Goal: Task Accomplishment & Management: Manage account settings

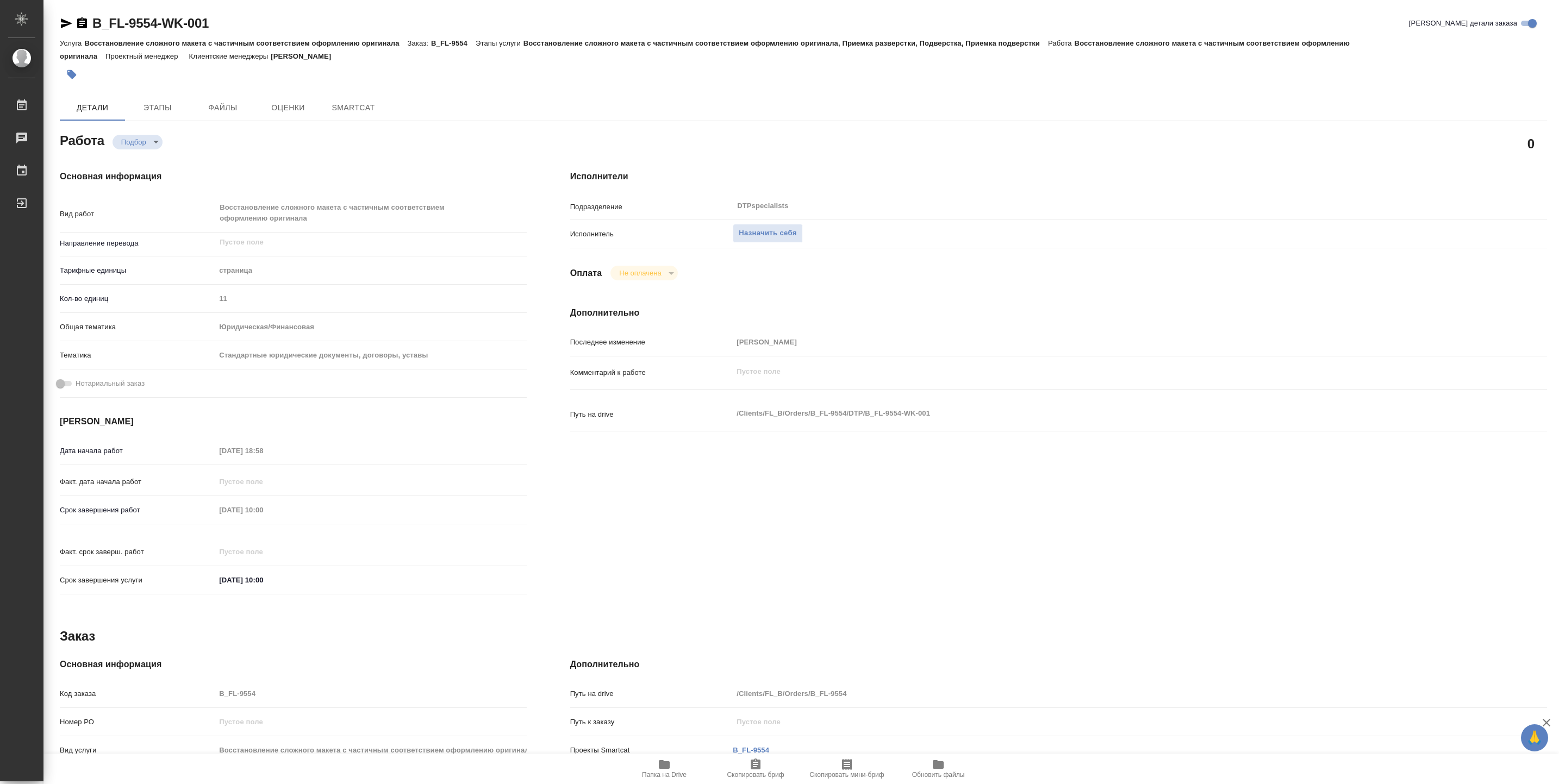
type textarea "x"
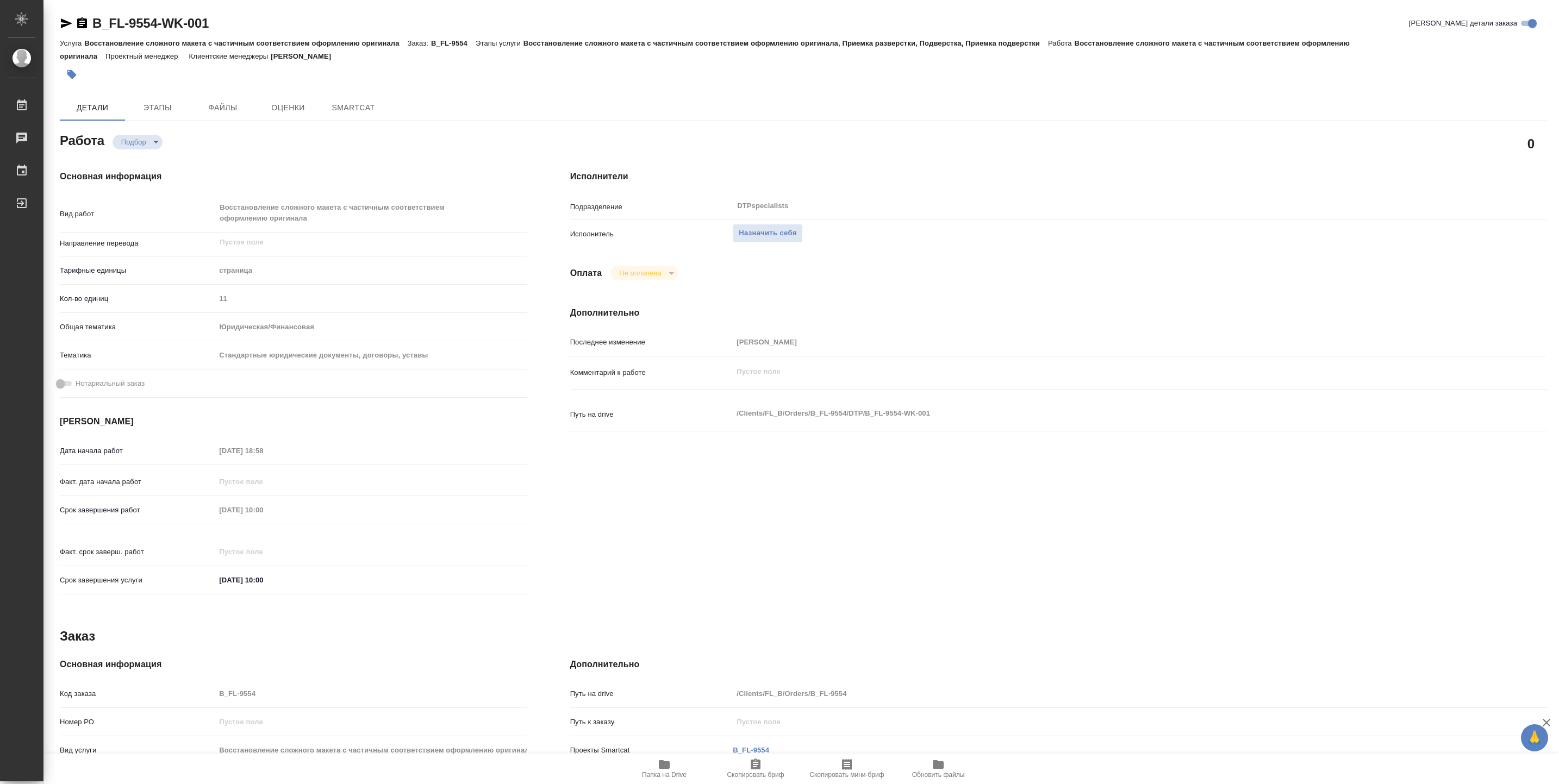
type textarea "x"
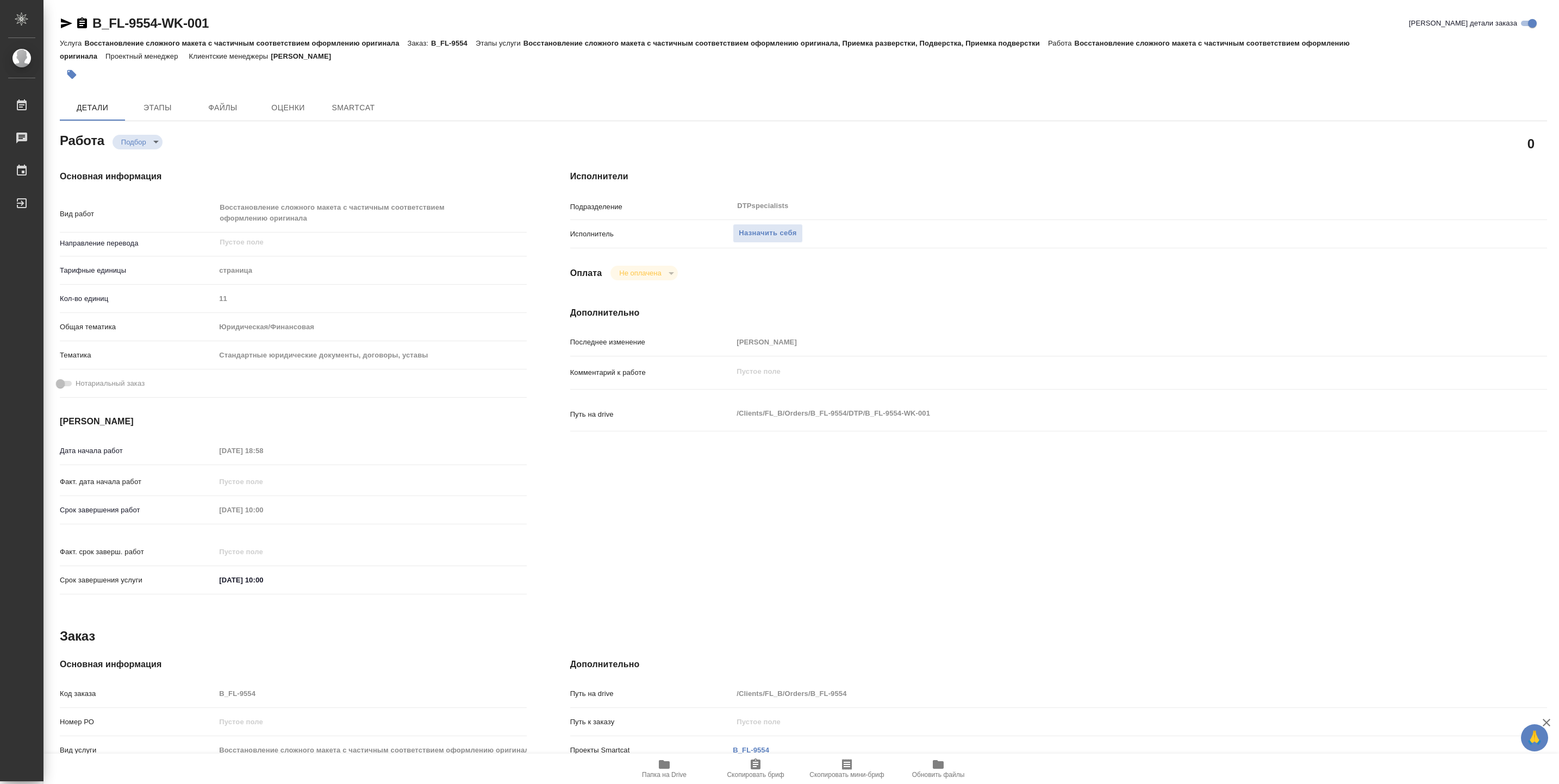
type textarea "x"
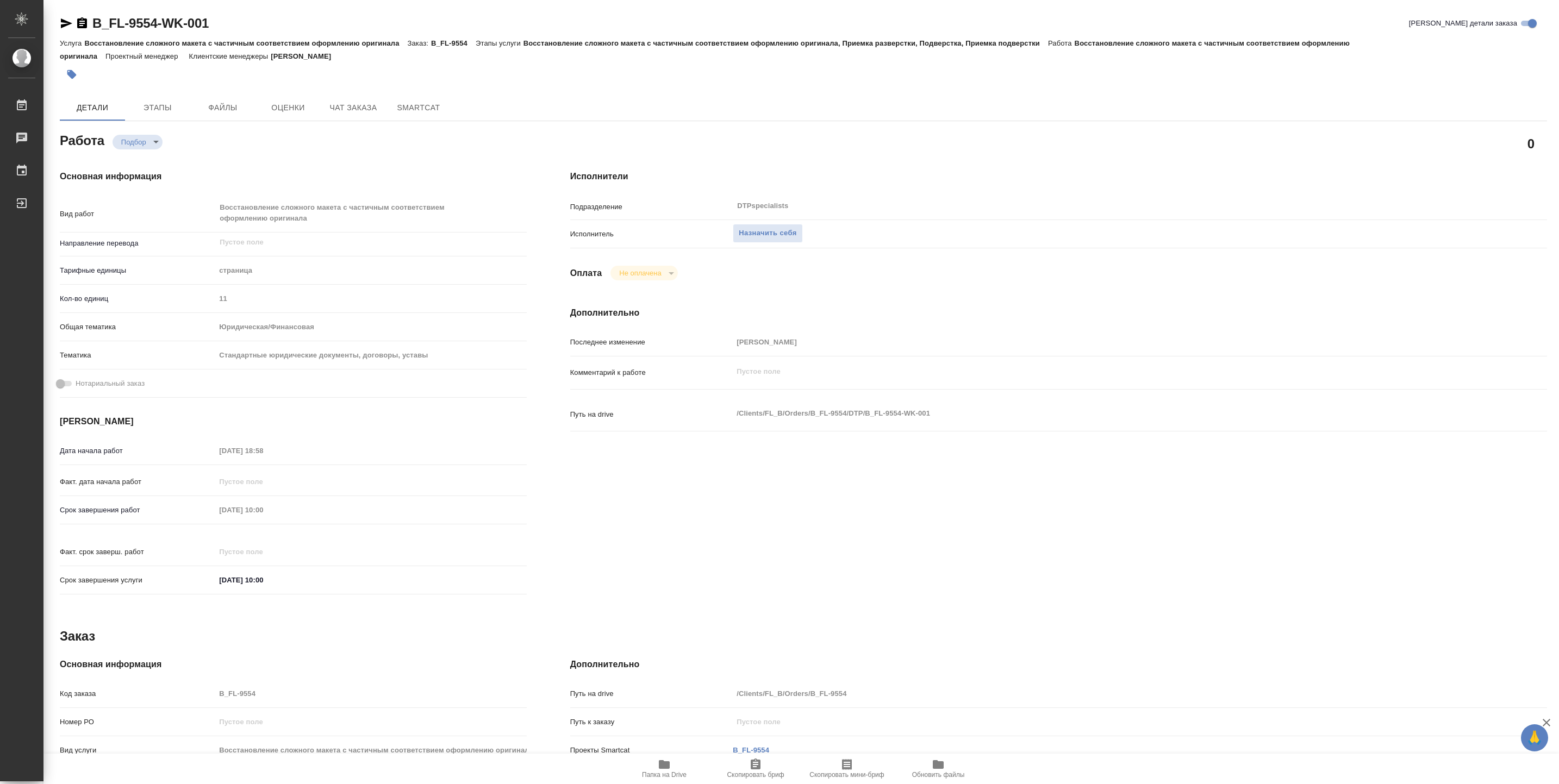
type textarea "x"
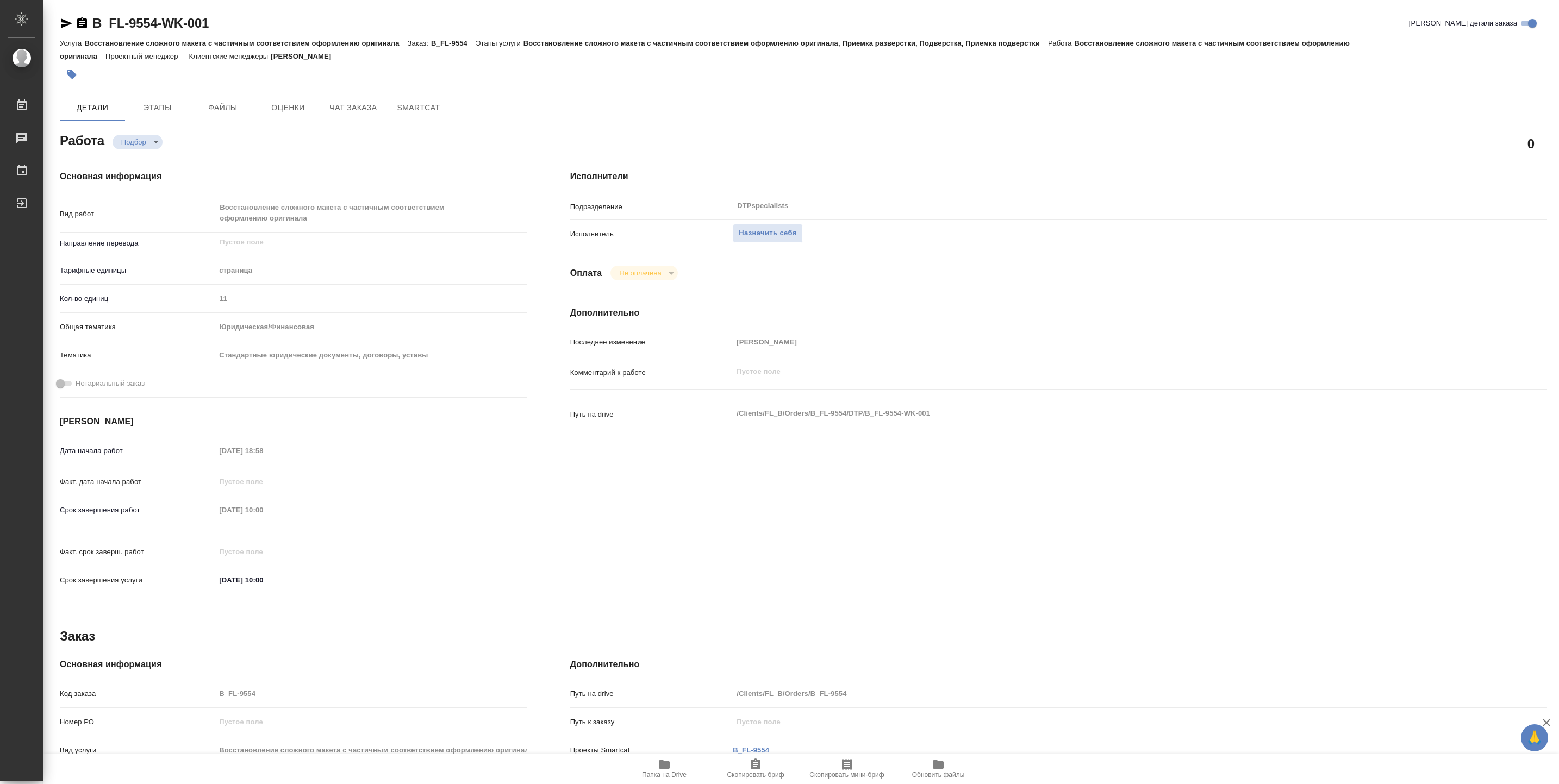
type textarea "x"
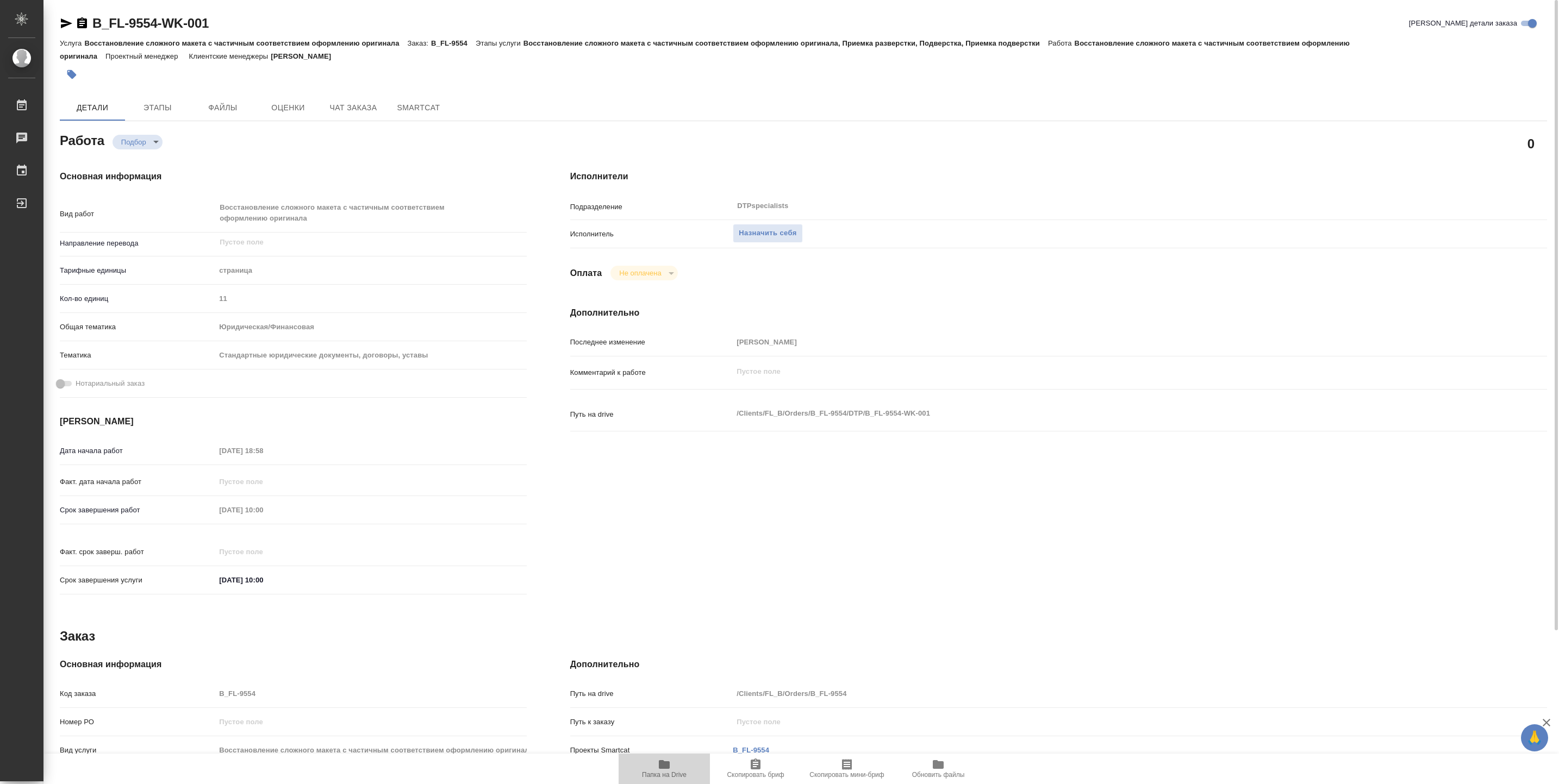
click at [659, 762] on icon "button" at bounding box center [664, 765] width 11 height 9
click at [757, 237] on span "Назначить себя" at bounding box center [768, 233] width 58 height 12
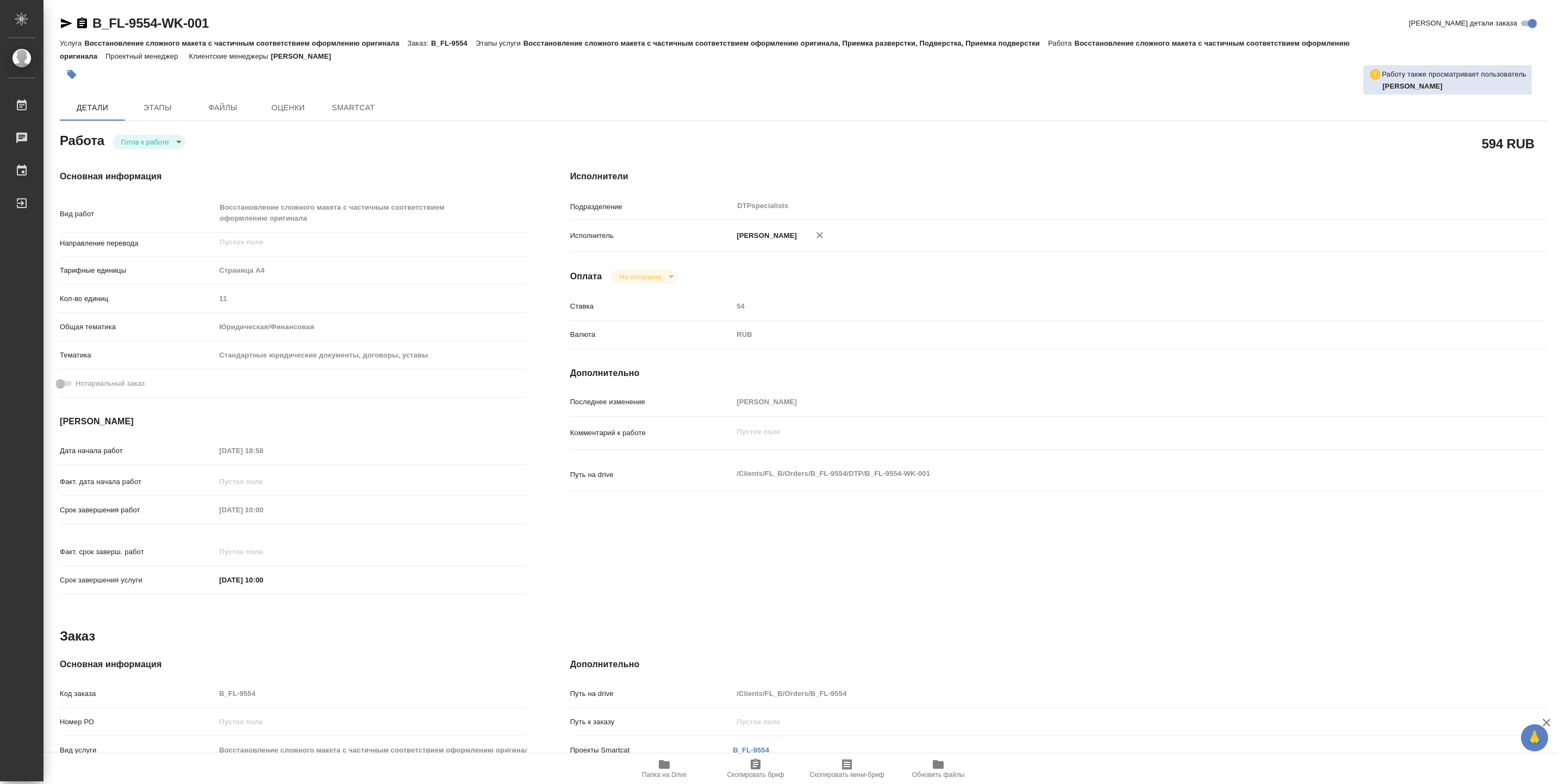
type textarea "x"
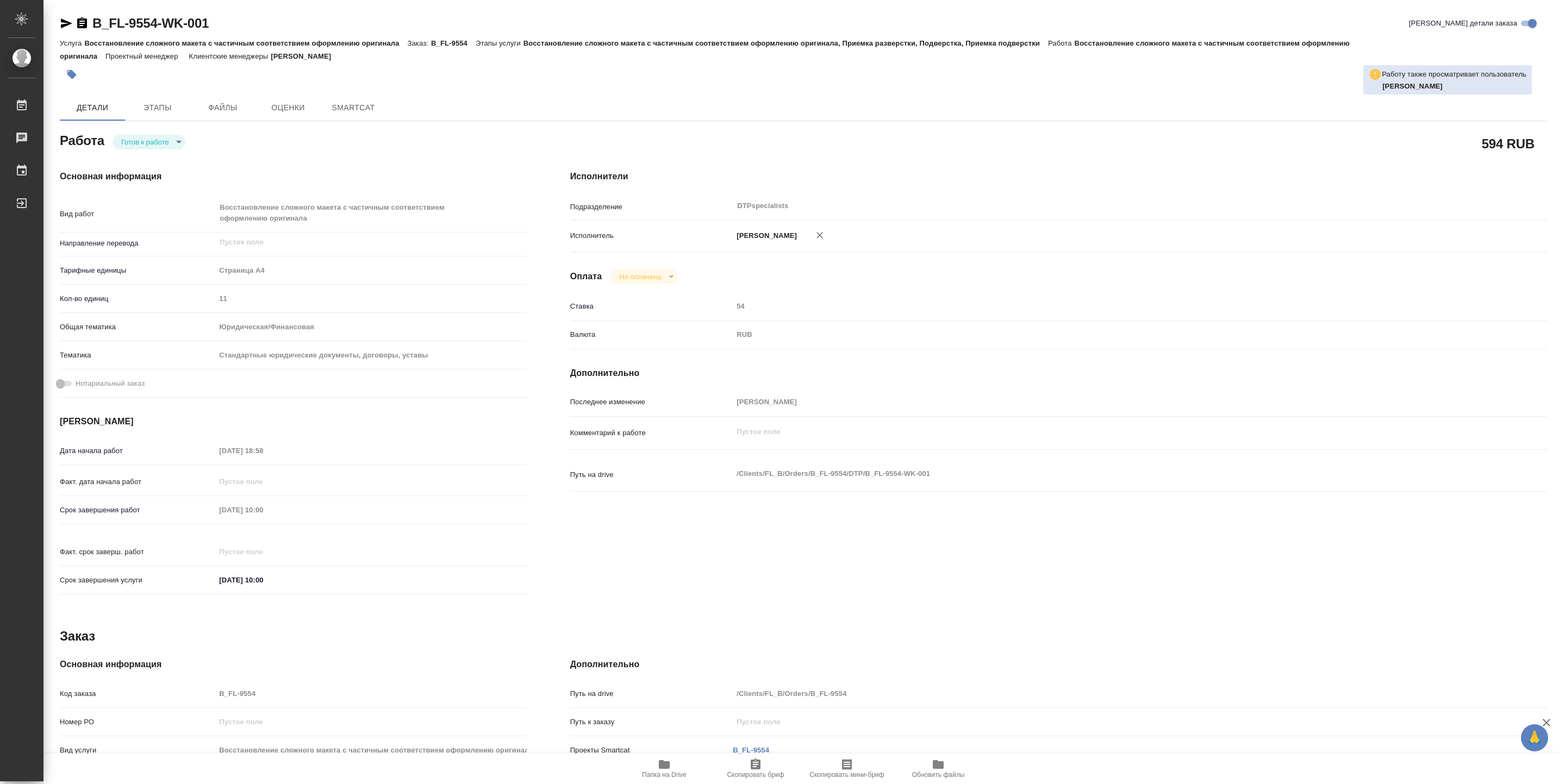
type textarea "x"
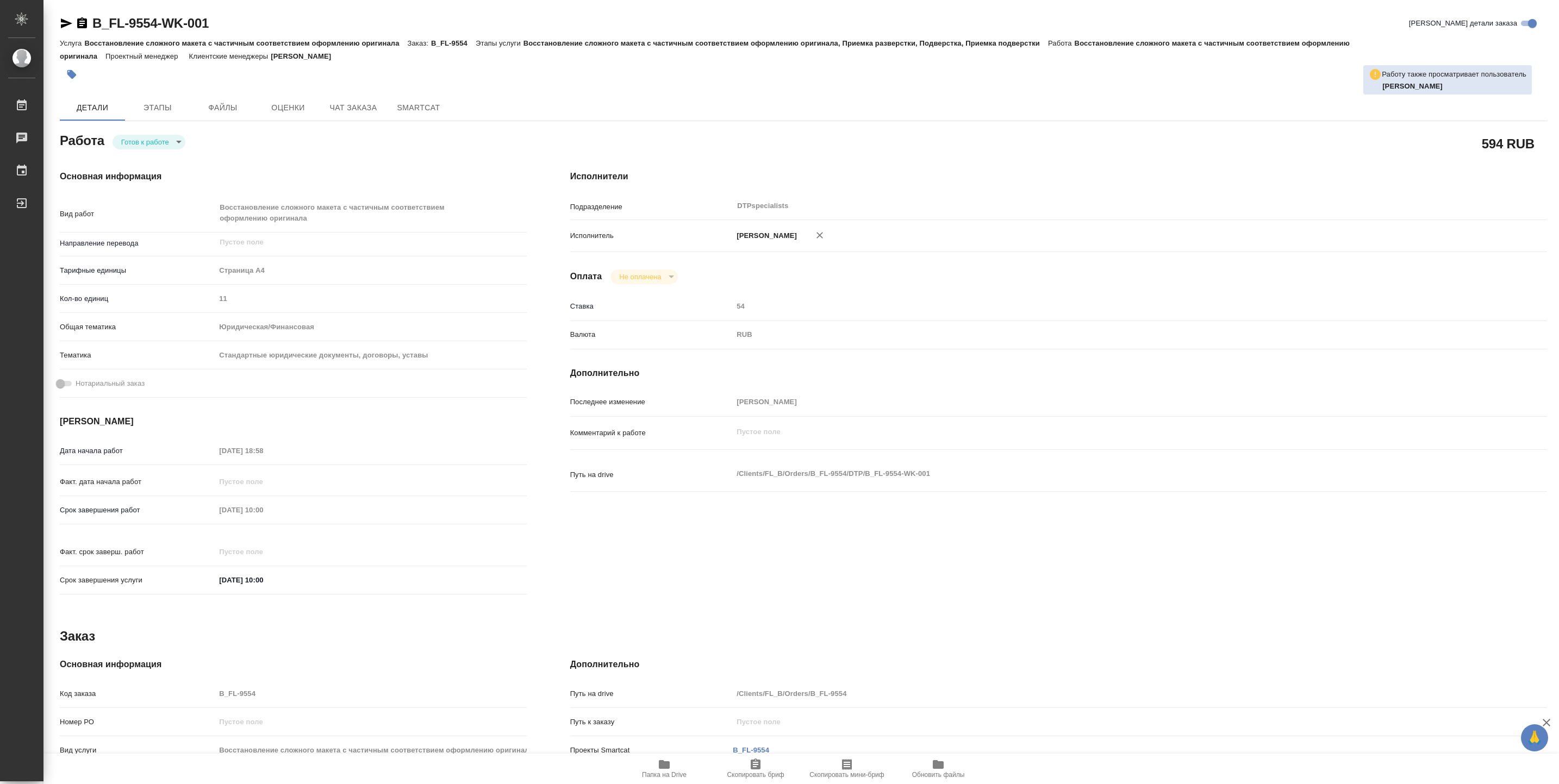
type textarea "x"
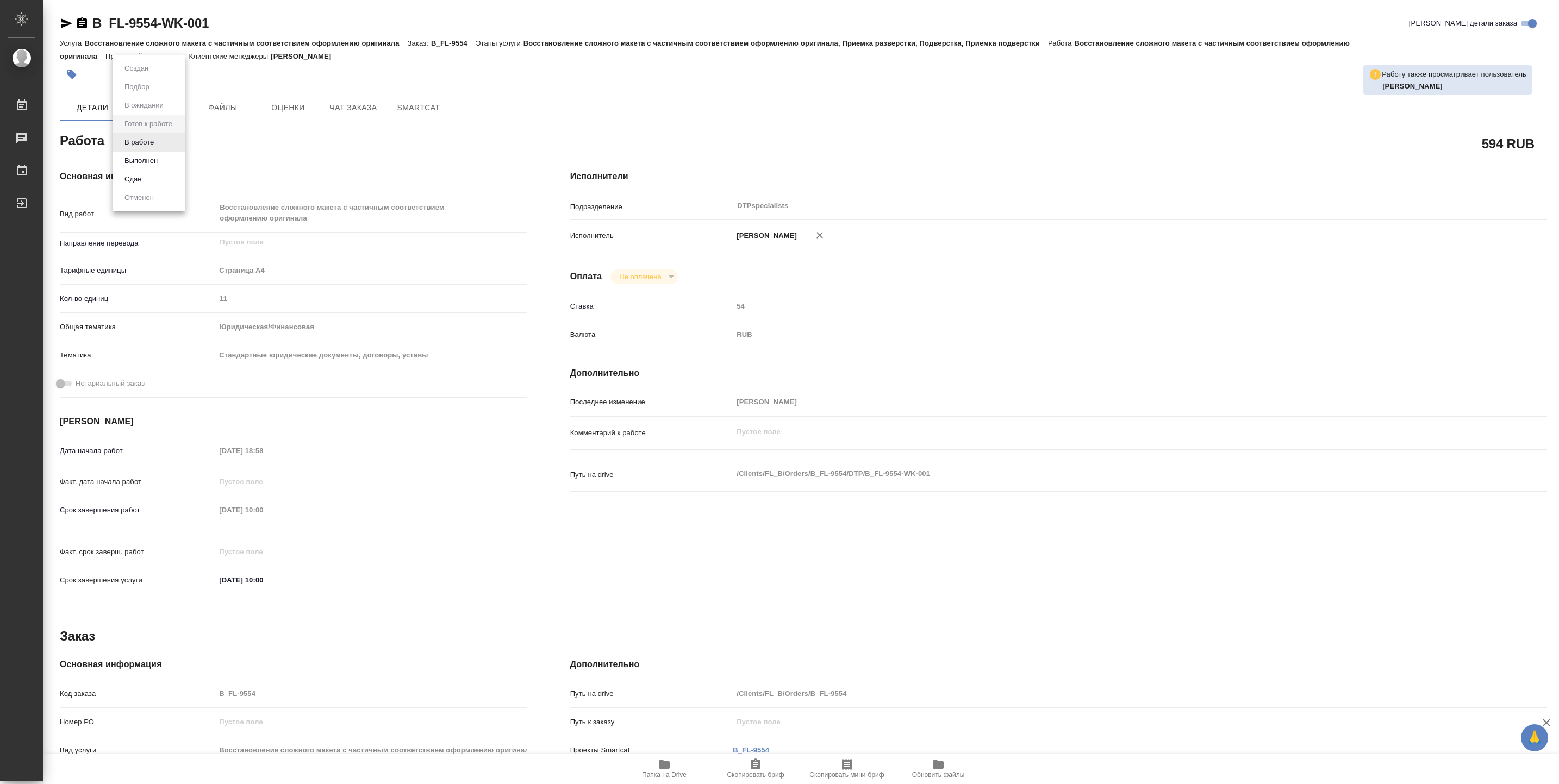
click at [157, 142] on body "🙏 .cls-1 fill:#fff; AWATERA Vasiutchenko [PERSON_NAME] Чаты График Выйти B_FL-9…" at bounding box center [779, 392] width 1559 height 784
type textarea "x"
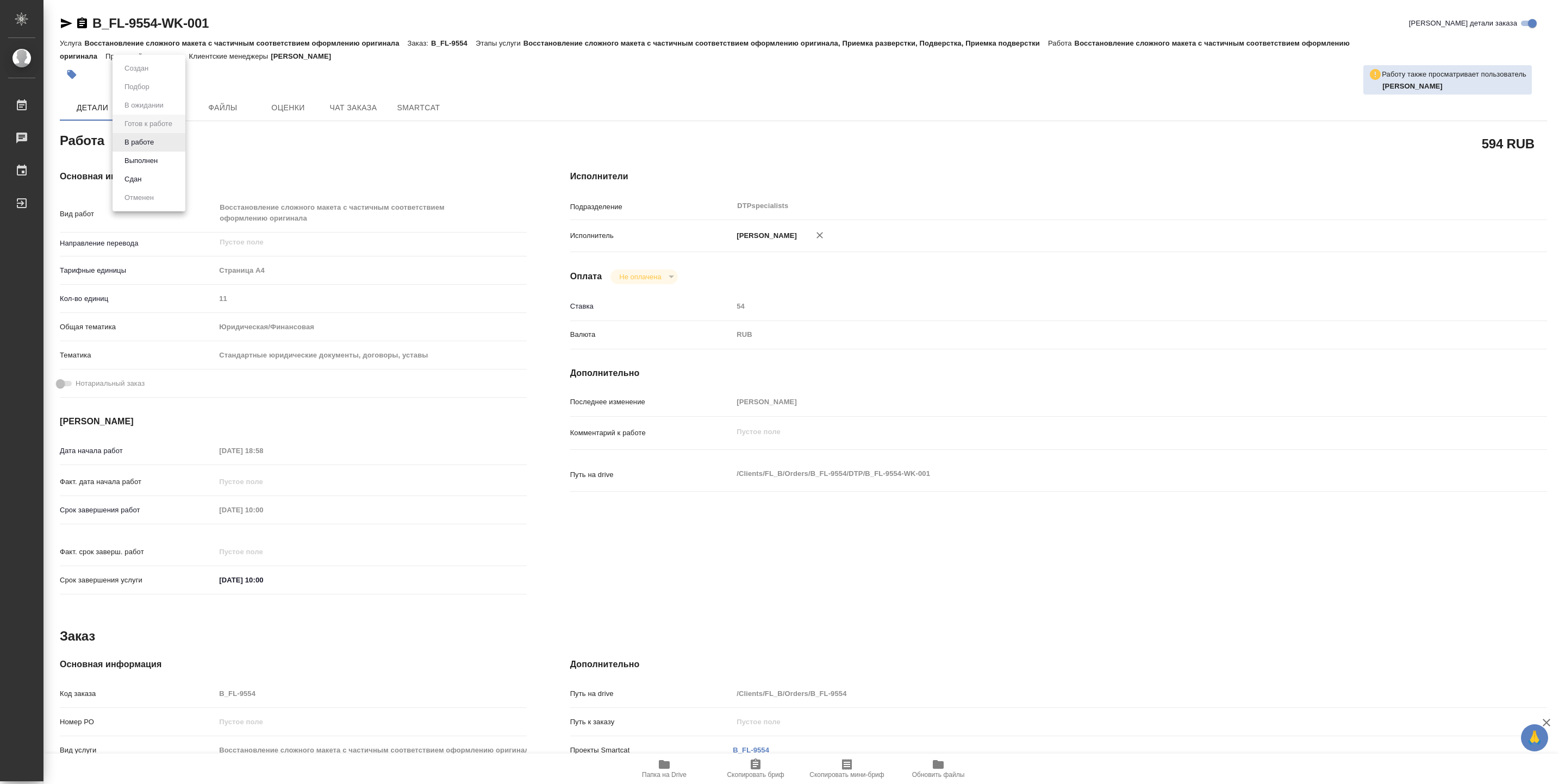
type textarea "x"
click at [157, 142] on li "В работе" at bounding box center [149, 142] width 73 height 19
type textarea "x"
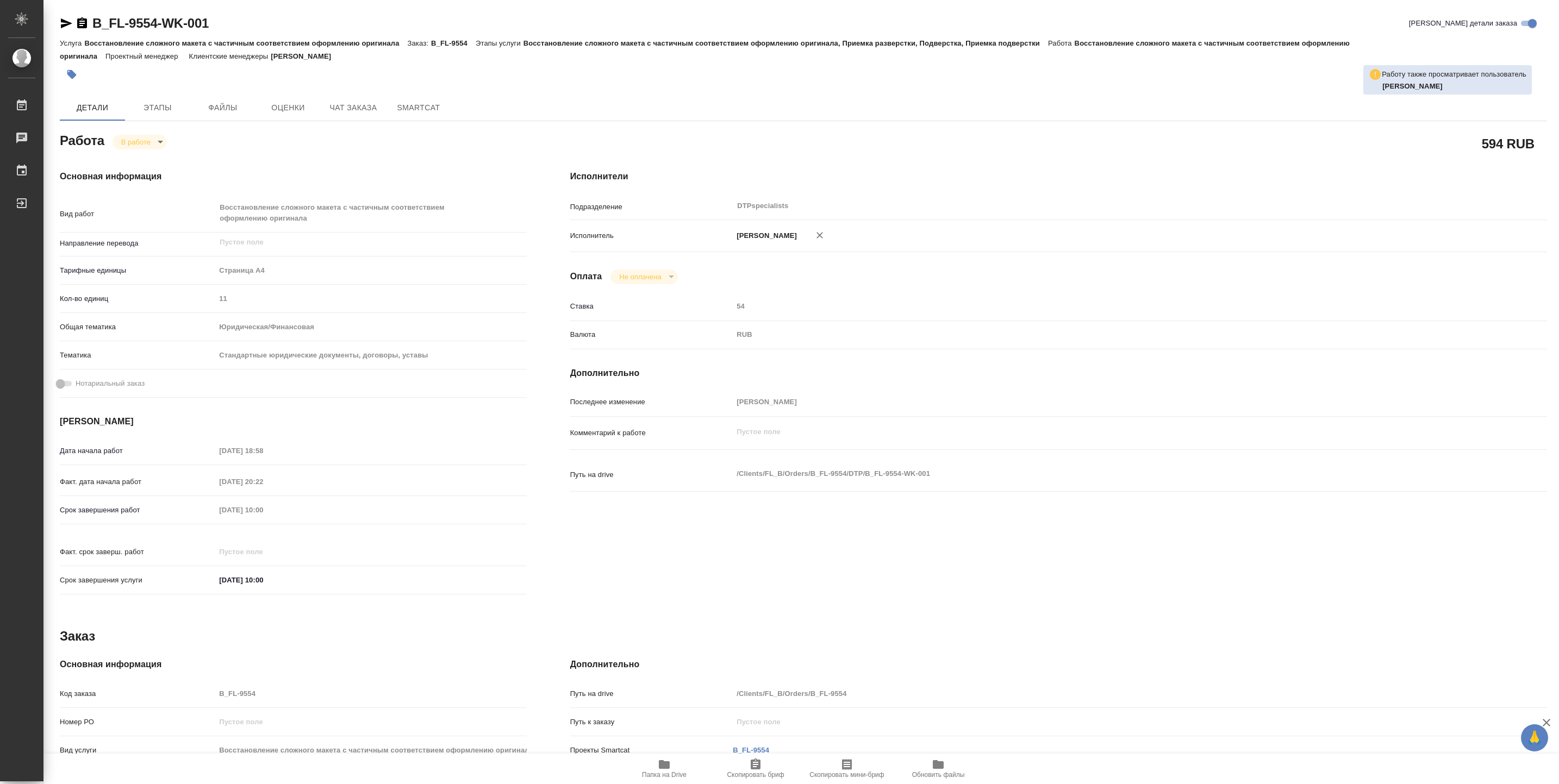
type textarea "x"
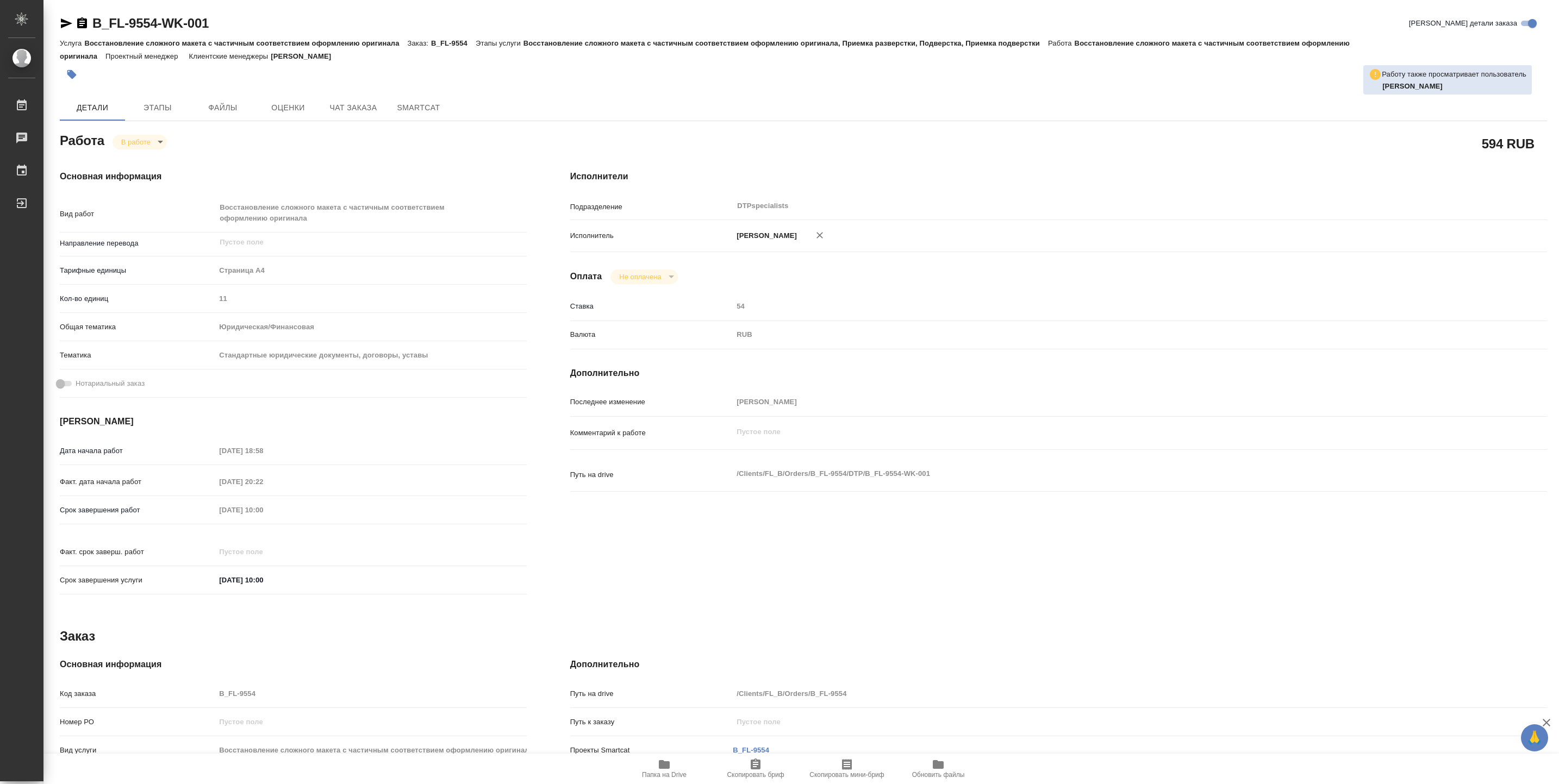
type textarea "x"
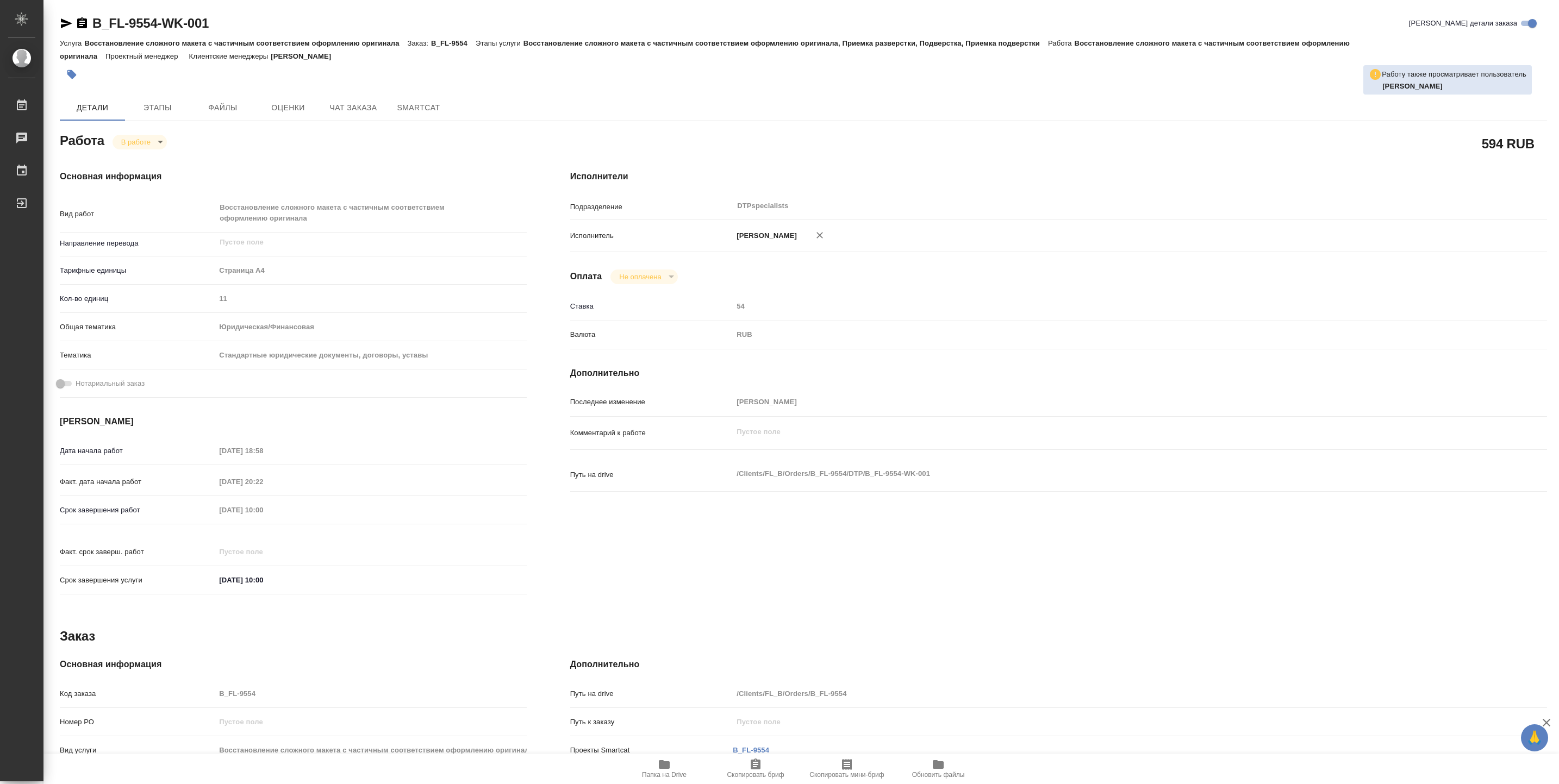
type textarea "x"
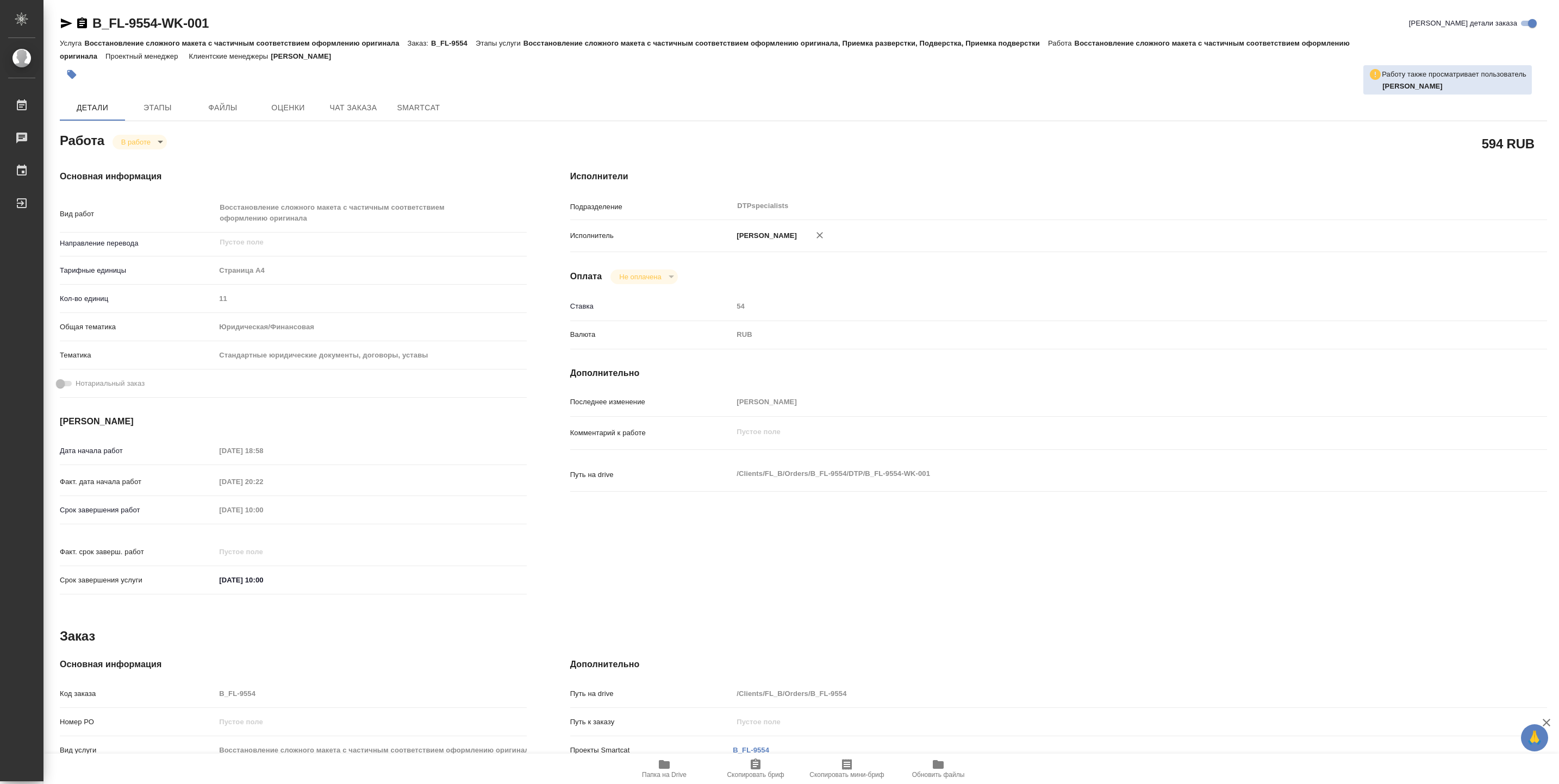
type textarea "x"
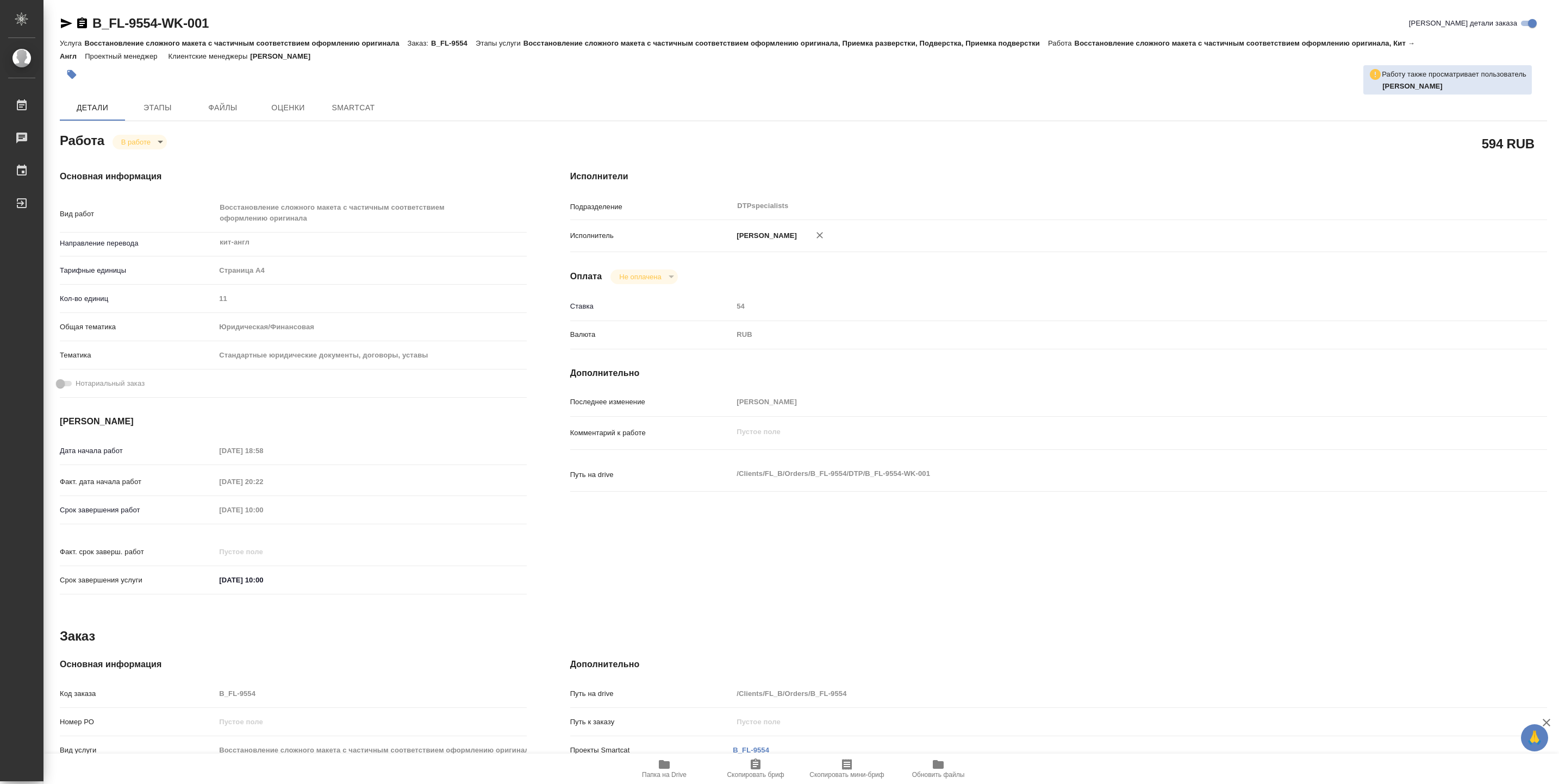
type textarea "x"
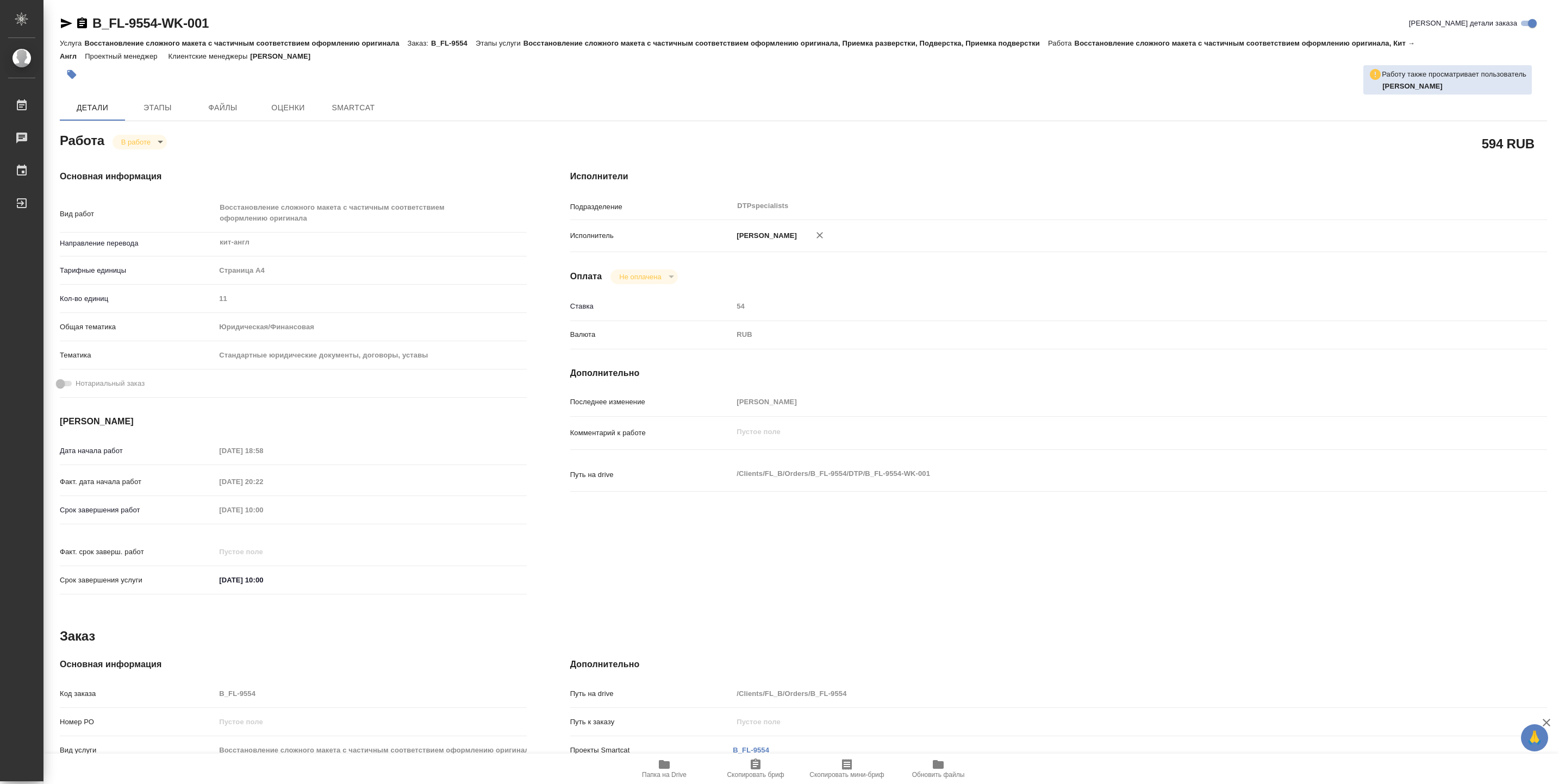
type textarea "x"
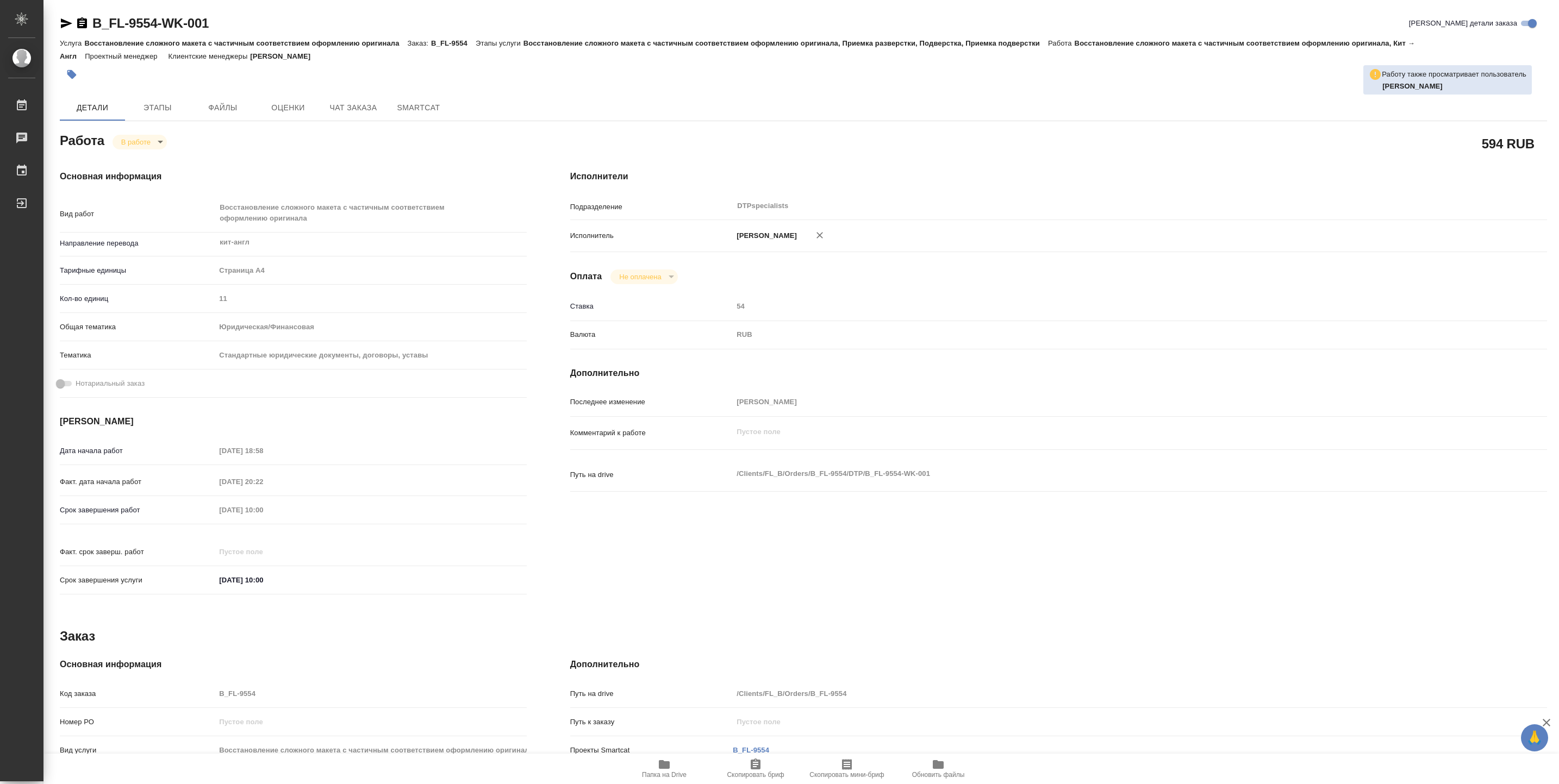
type textarea "x"
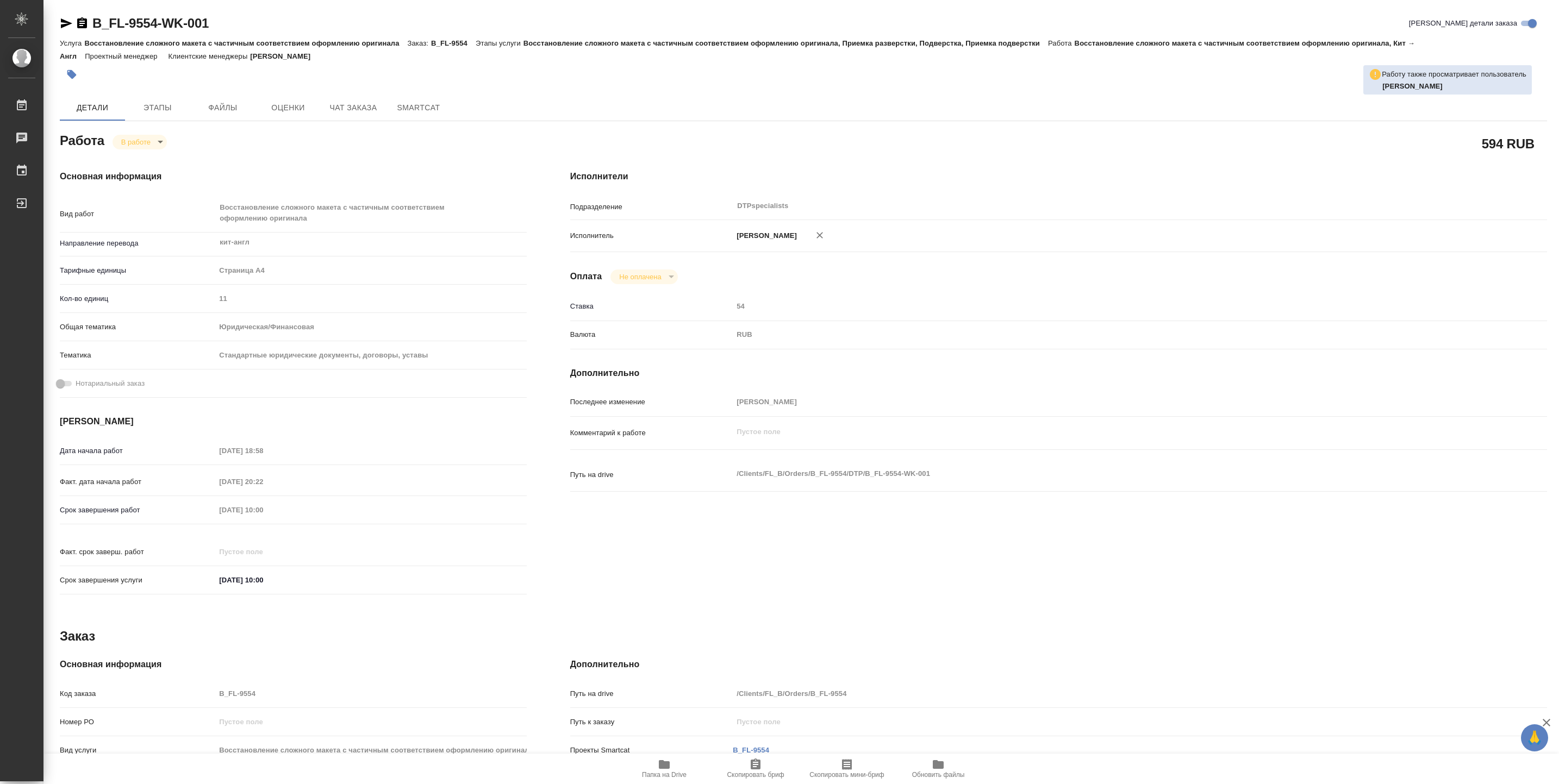
type textarea "x"
